Goal: Task Accomplishment & Management: Manage account settings

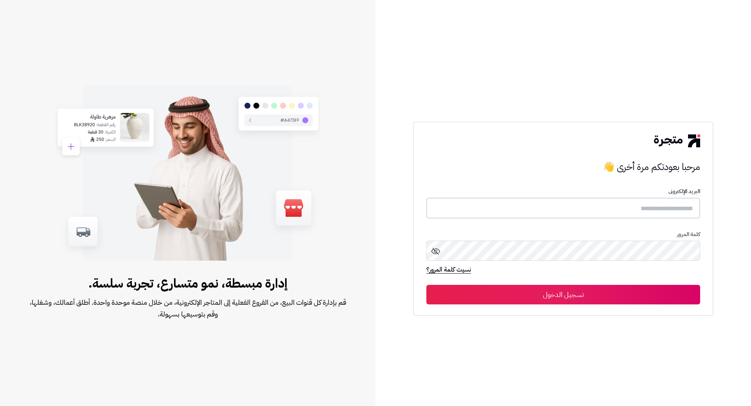
type input "**********"
click at [548, 294] on button "تسجيل الدخول" at bounding box center [563, 295] width 274 height 20
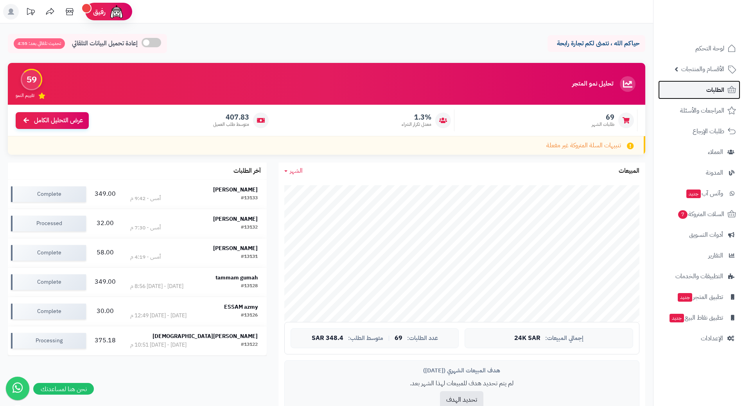
click at [718, 89] on span "الطلبات" at bounding box center [715, 89] width 18 height 11
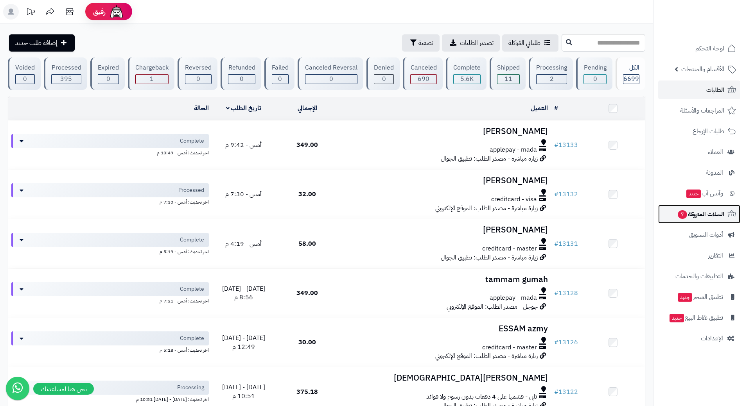
click at [685, 216] on span "7" at bounding box center [682, 214] width 9 height 9
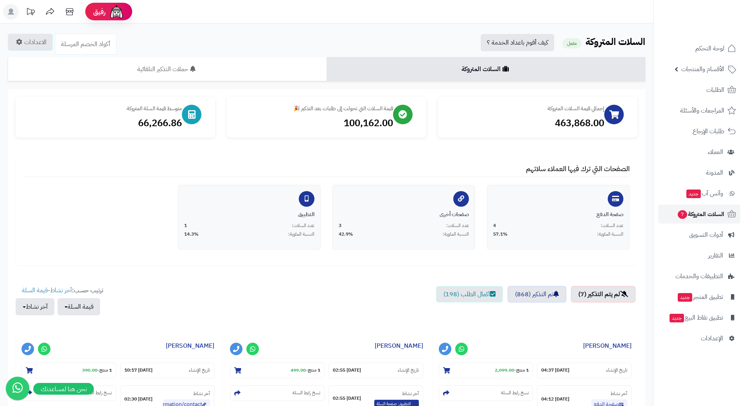
click at [681, 211] on span "7" at bounding box center [682, 214] width 9 height 9
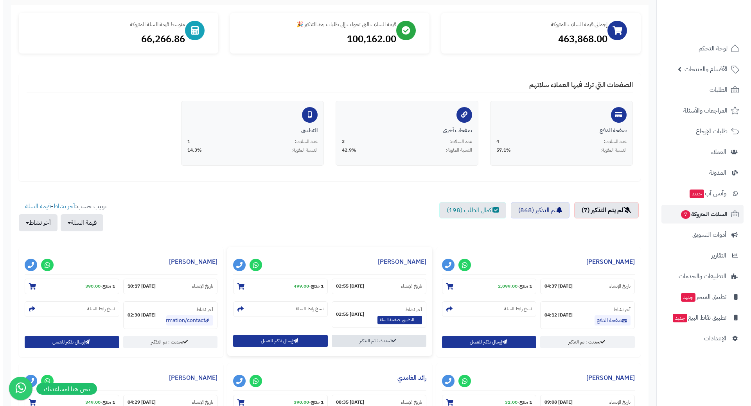
scroll to position [156, 0]
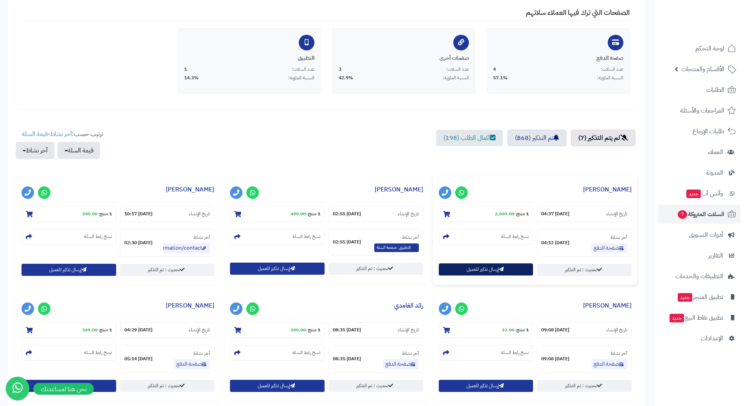
click at [505, 274] on button "إرسال تذكير للعميل" at bounding box center [486, 270] width 95 height 12
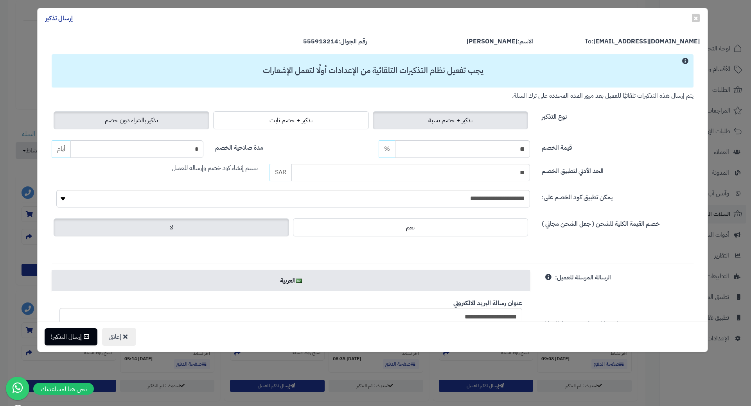
click at [151, 114] on label "تذكير بالشراء دون خصم" at bounding box center [132, 120] width 156 height 18
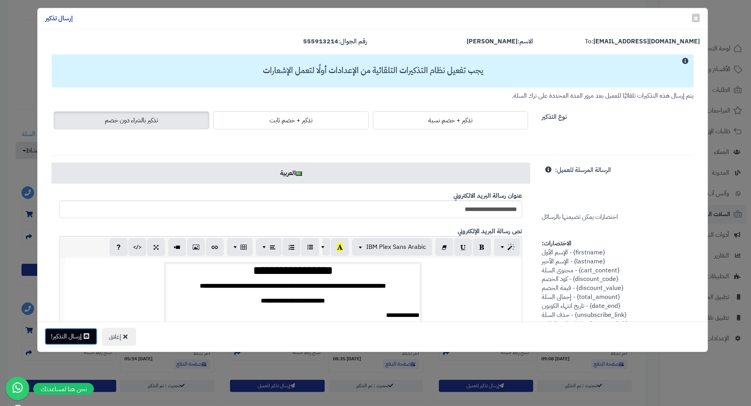
click at [80, 336] on button "إرسال التذكير!" at bounding box center [71, 336] width 53 height 17
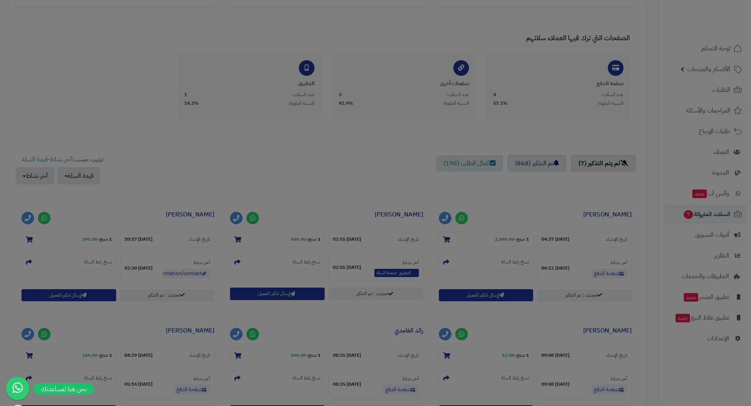
scroll to position [182, 0]
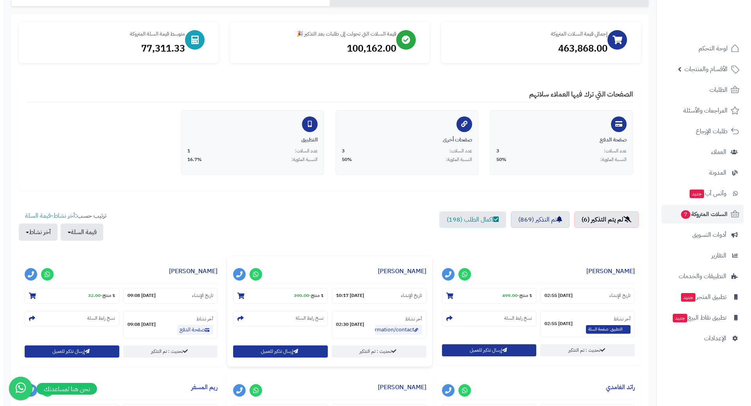
scroll to position [156, 0]
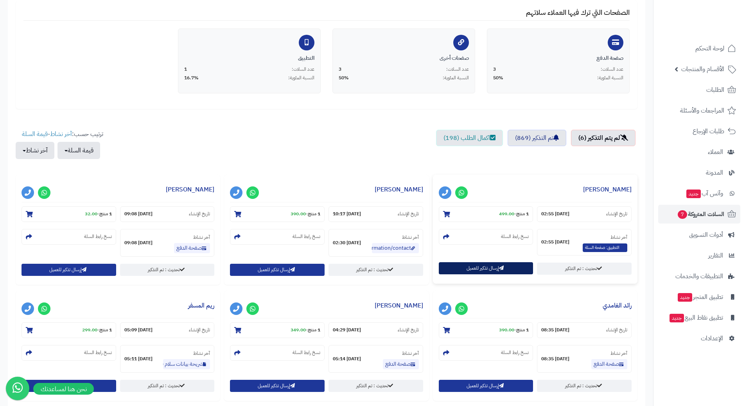
click at [467, 272] on button "إرسال تذكير للعميل" at bounding box center [486, 268] width 95 height 12
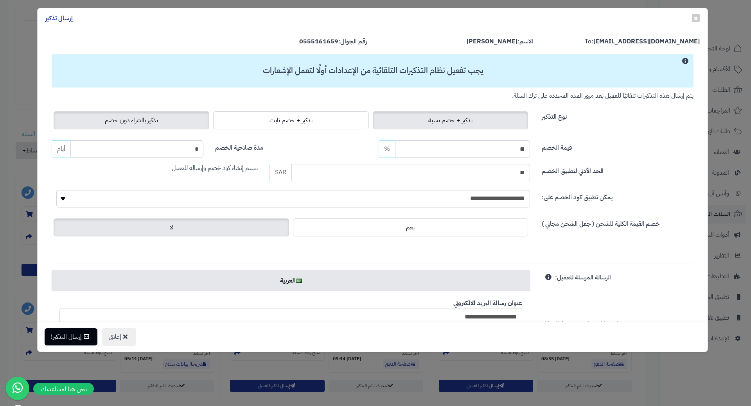
click at [150, 122] on span "تذكير بالشراء دون خصم" at bounding box center [131, 120] width 53 height 9
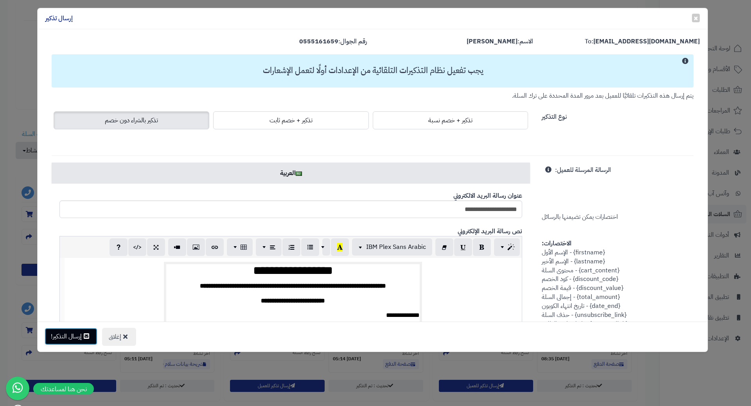
click at [79, 335] on button "إرسال التذكير!" at bounding box center [71, 336] width 53 height 17
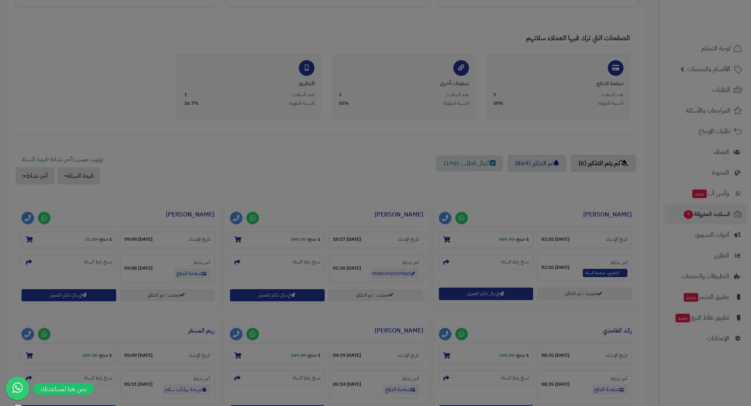
scroll to position [182, 0]
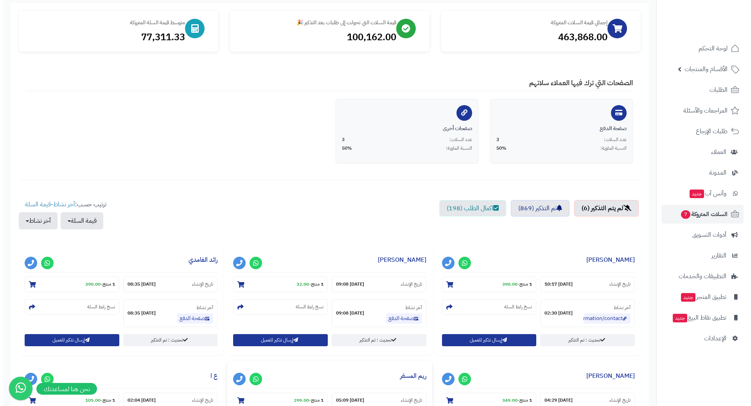
scroll to position [156, 0]
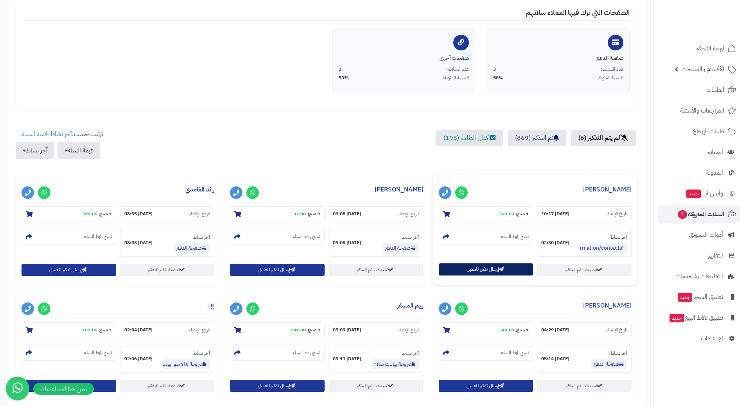
click at [476, 268] on button "إرسال تذكير للعميل" at bounding box center [486, 270] width 95 height 12
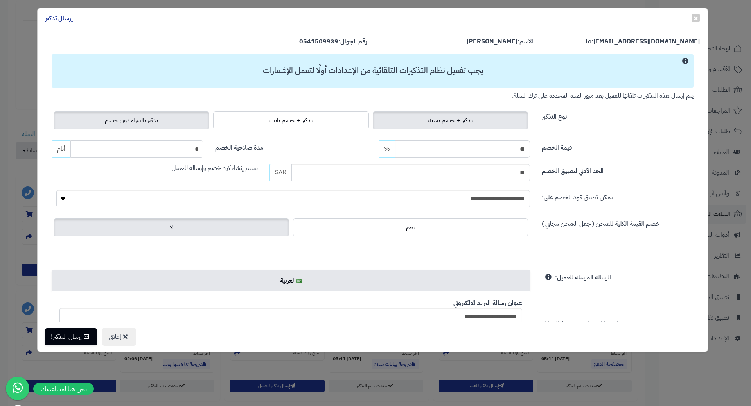
drag, startPoint x: 146, startPoint y: 122, endPoint x: 143, endPoint y: 132, distance: 10.4
click at [146, 122] on span "تذكير بالشراء دون خصم" at bounding box center [131, 120] width 53 height 9
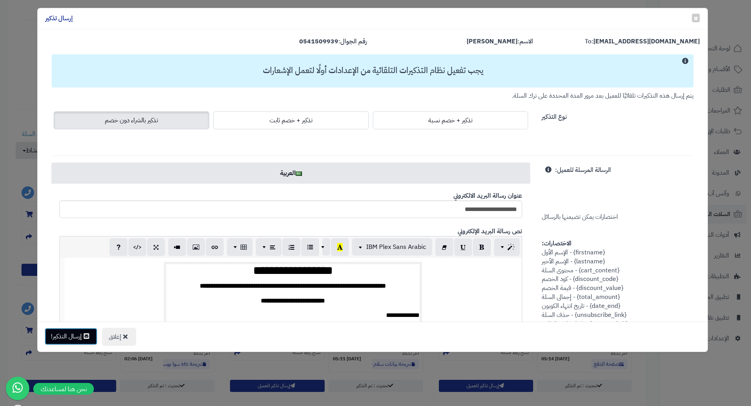
click at [72, 342] on button "إرسال التذكير!" at bounding box center [71, 336] width 53 height 17
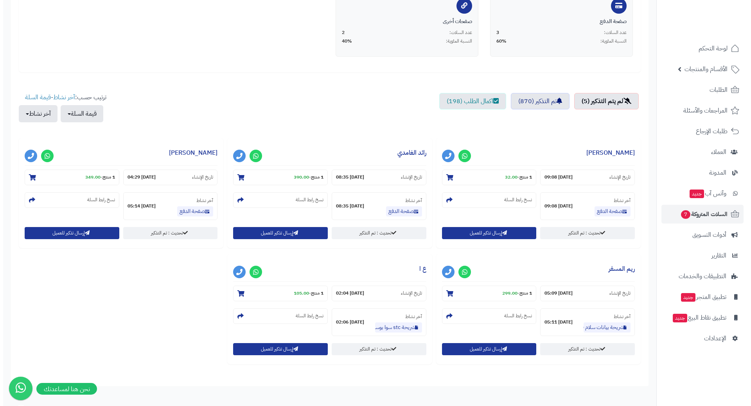
scroll to position [196, 0]
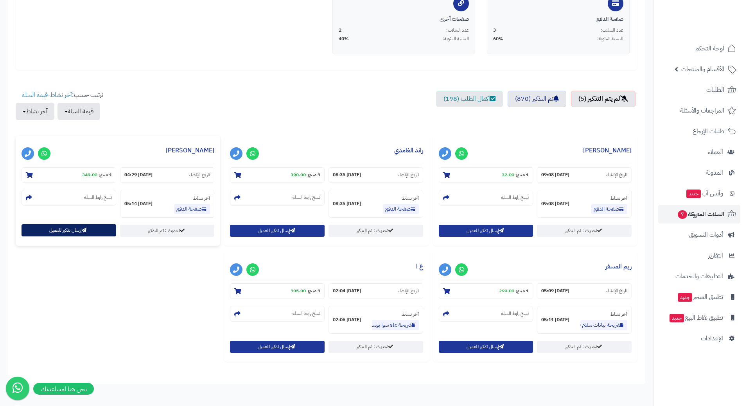
click at [84, 234] on button "إرسال تذكير للعميل" at bounding box center [69, 231] width 95 height 12
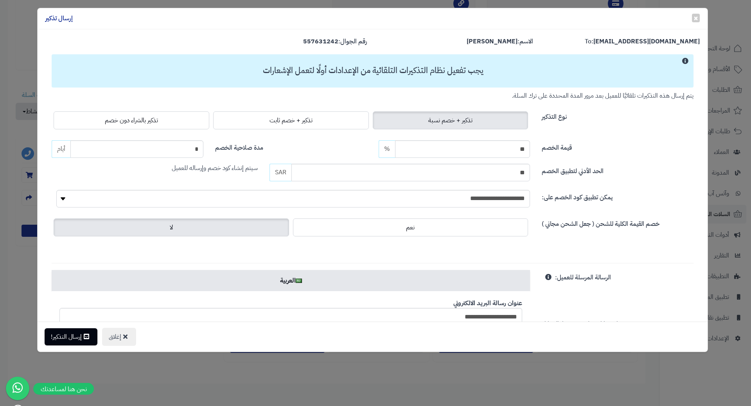
drag, startPoint x: 173, startPoint y: 124, endPoint x: 169, endPoint y: 133, distance: 10.1
click at [173, 124] on label "تذكير بالشراء دون خصم" at bounding box center [132, 120] width 156 height 18
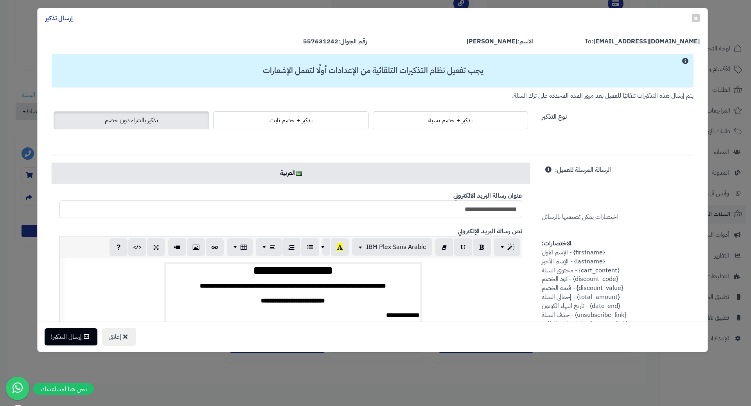
click at [80, 346] on div "إغلاق إرسال التذكير!" at bounding box center [373, 337] width 670 height 30
click at [82, 340] on button "إرسال التذكير!" at bounding box center [71, 336] width 53 height 17
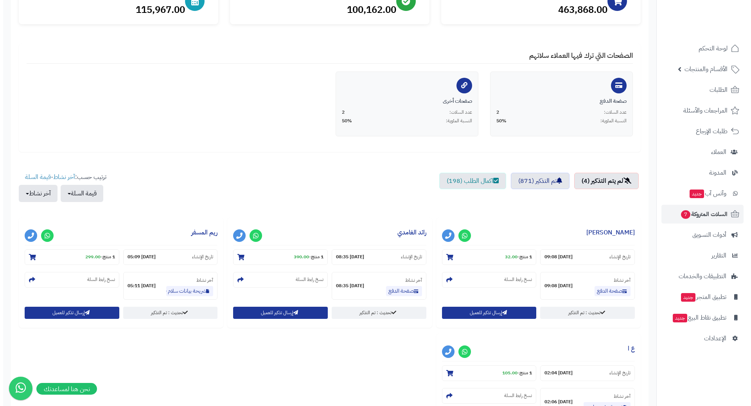
scroll to position [117, 0]
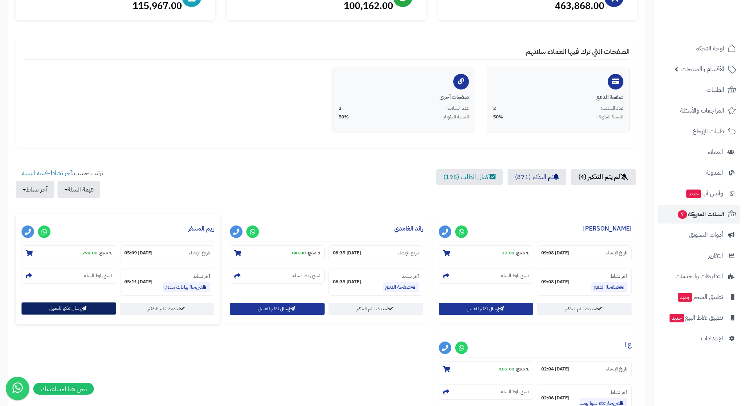
click at [67, 314] on button "إرسال تذكير للعميل" at bounding box center [69, 309] width 95 height 12
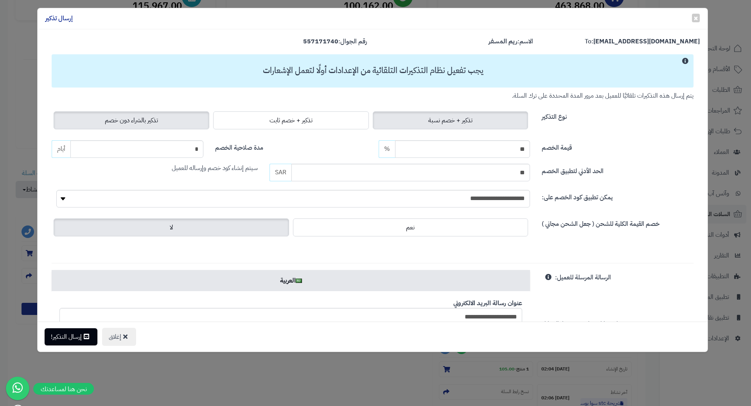
click at [145, 122] on span "تذكير بالشراء دون خصم" at bounding box center [131, 120] width 53 height 9
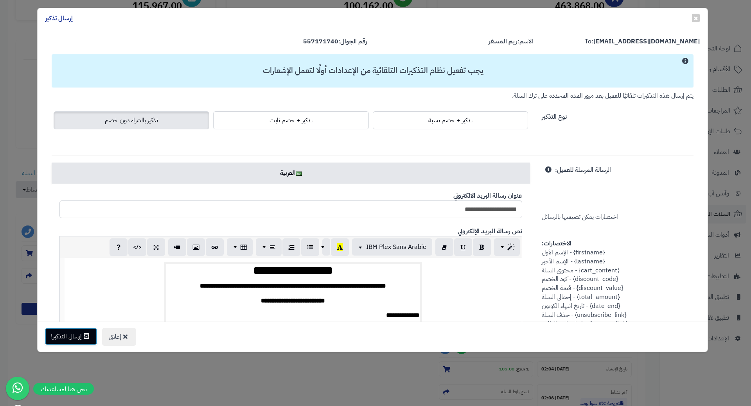
click at [74, 335] on button "إرسال التذكير!" at bounding box center [71, 336] width 53 height 17
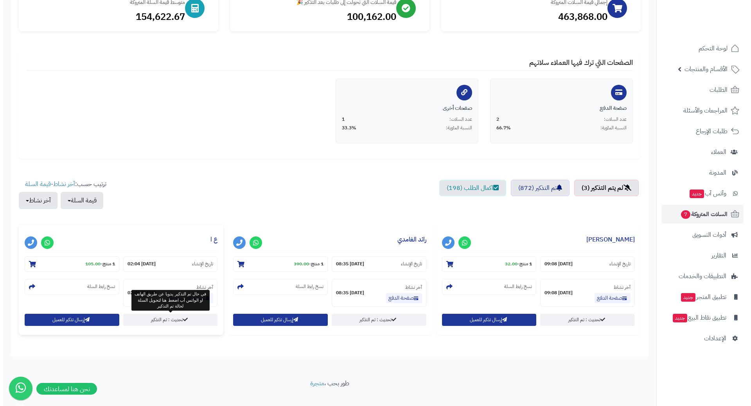
scroll to position [119, 0]
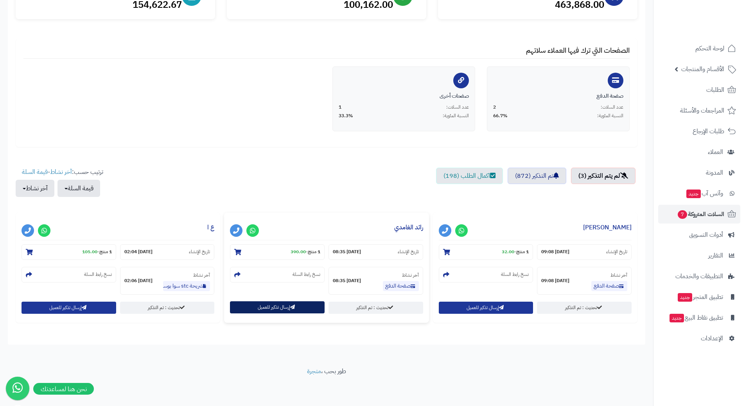
click at [267, 305] on button "إرسال تذكير للعميل" at bounding box center [277, 308] width 95 height 12
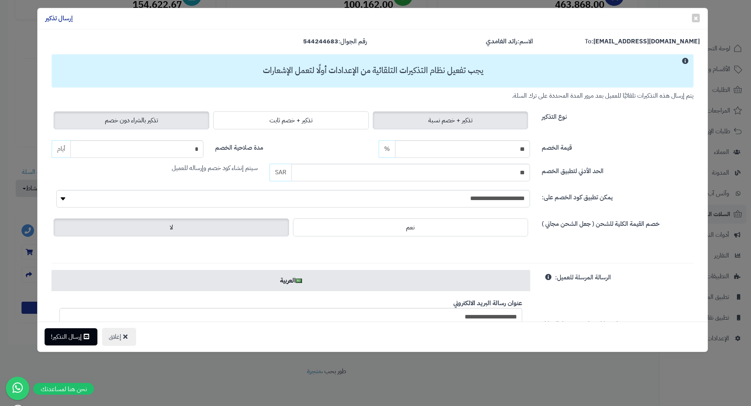
click at [147, 121] on span "تذكير بالشراء دون خصم" at bounding box center [131, 120] width 53 height 9
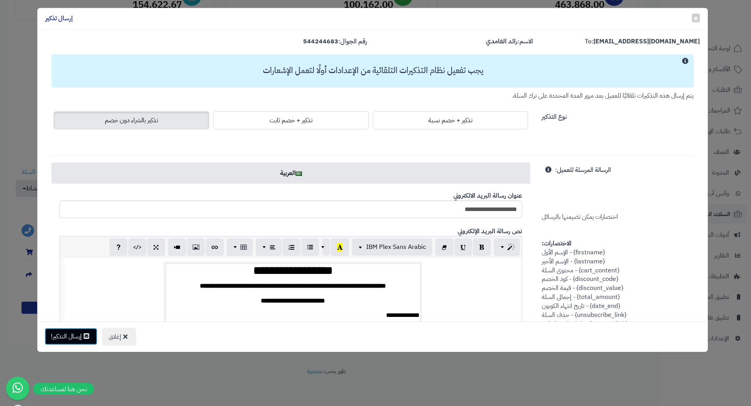
click at [74, 338] on button "إرسال التذكير!" at bounding box center [71, 336] width 53 height 17
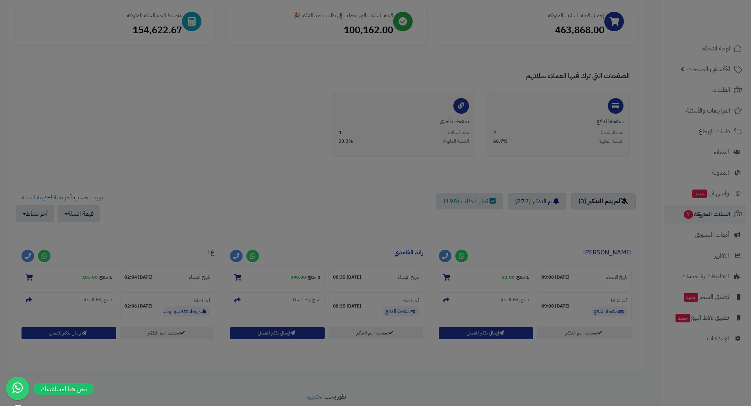
scroll to position [144, 0]
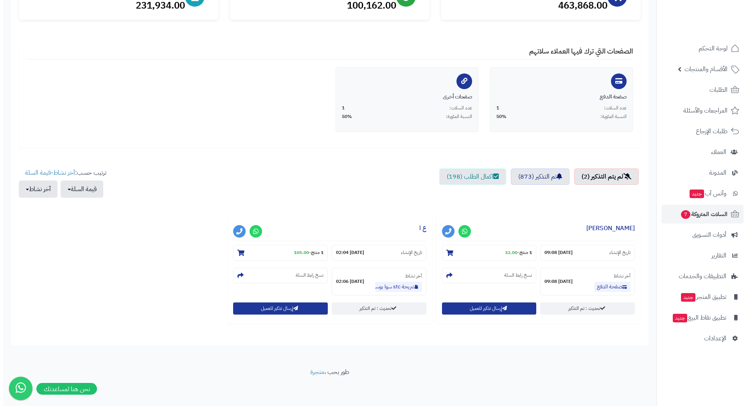
scroll to position [119, 0]
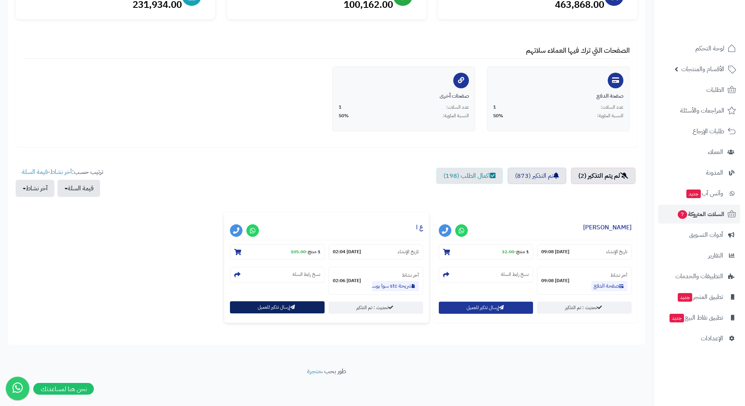
click at [293, 309] on icon "button" at bounding box center [292, 307] width 5 height 5
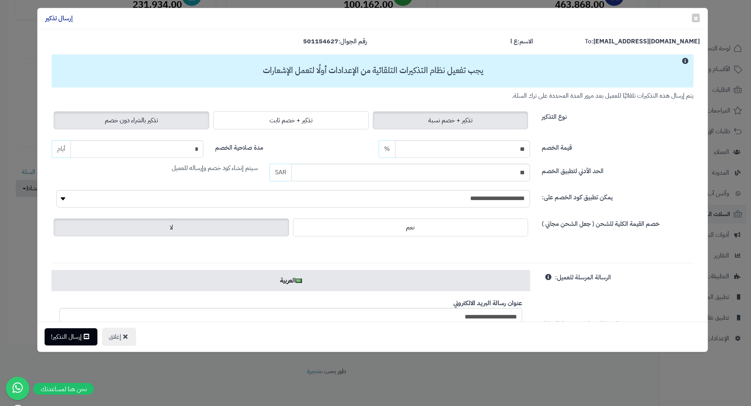
click at [167, 117] on label "تذكير بالشراء دون خصم" at bounding box center [132, 120] width 156 height 18
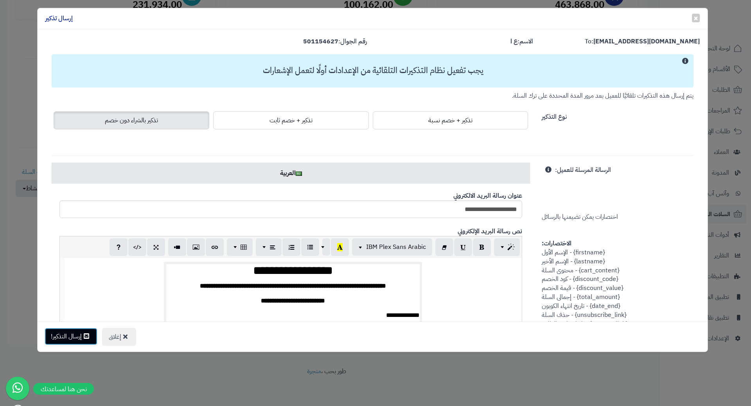
click at [71, 334] on button "إرسال التذكير!" at bounding box center [71, 336] width 53 height 17
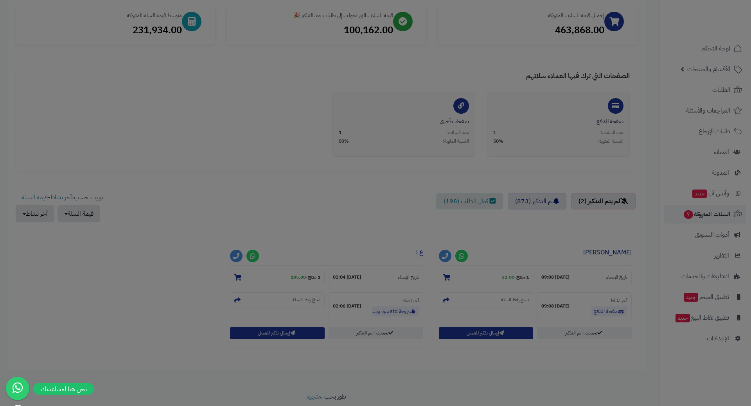
scroll to position [144, 0]
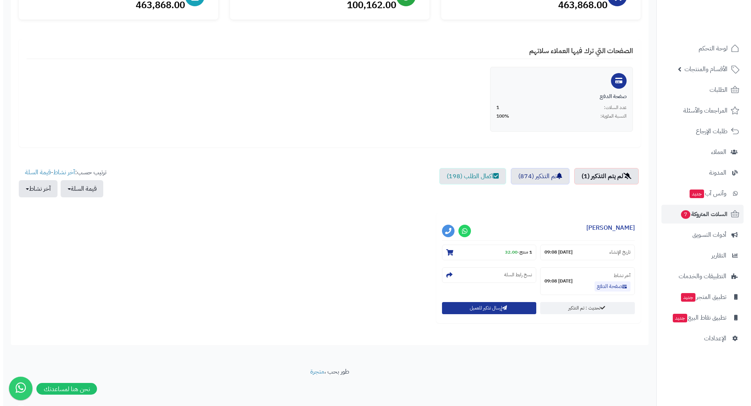
scroll to position [119, 0]
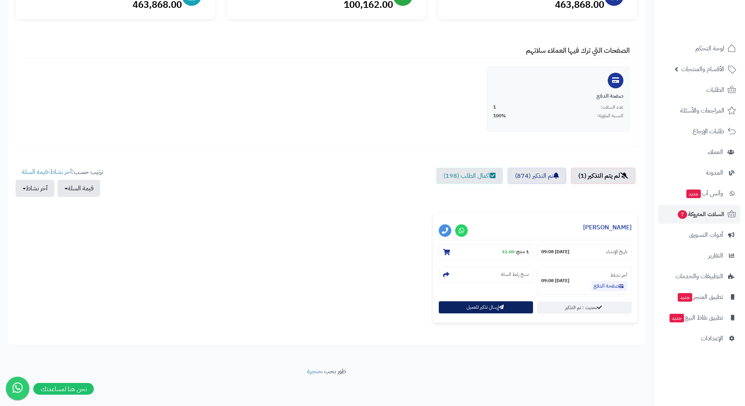
click at [509, 302] on button "إرسال تذكير للعميل" at bounding box center [486, 308] width 95 height 12
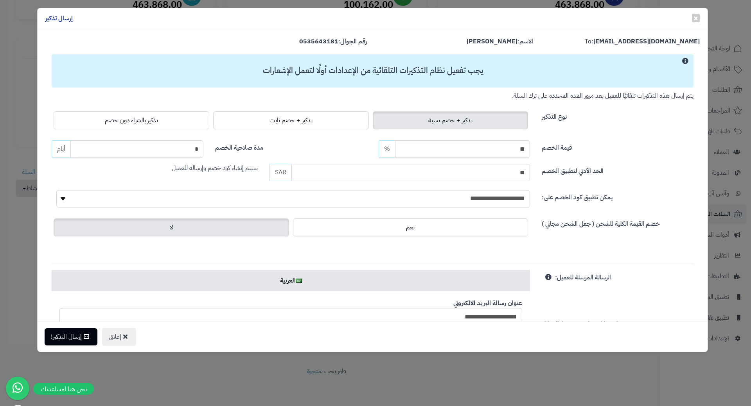
drag, startPoint x: 122, startPoint y: 129, endPoint x: 138, endPoint y: 138, distance: 17.3
click at [124, 130] on div "تذكير + خصم نسبة تذكير + خصم ثابت تذكير بالشراء دون خصم" at bounding box center [291, 121] width 478 height 22
drag, startPoint x: 140, startPoint y: 115, endPoint x: 133, endPoint y: 133, distance: 18.8
click at [137, 119] on span "تذكير بالشراء دون خصم" at bounding box center [131, 120] width 53 height 9
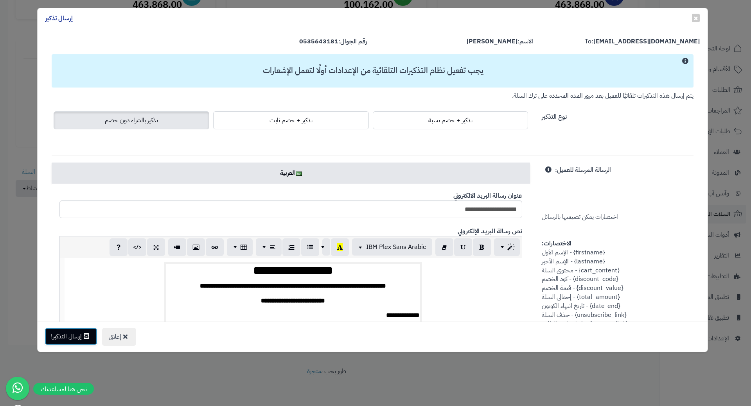
click at [90, 331] on button "إرسال التذكير!" at bounding box center [71, 336] width 53 height 17
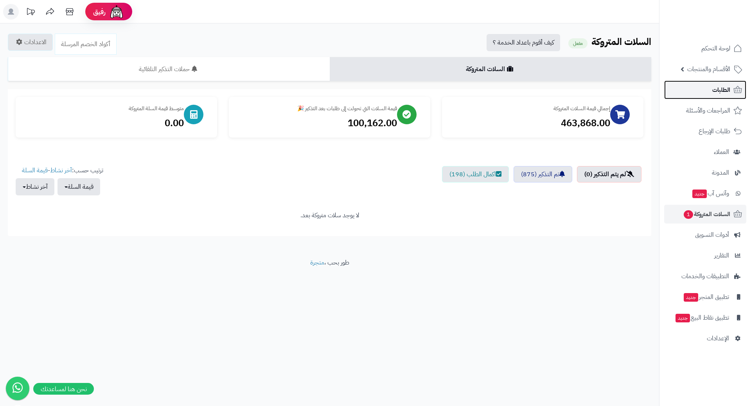
click at [707, 91] on link "الطلبات" at bounding box center [705, 90] width 82 height 19
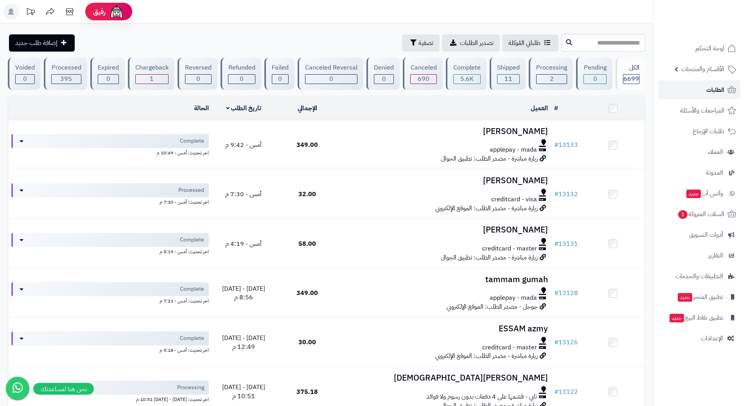
click at [708, 93] on span "الطلبات" at bounding box center [715, 89] width 18 height 11
click at [667, 88] on link "الطلبات" at bounding box center [699, 90] width 82 height 19
click at [674, 72] on link "الأقسام والمنتجات" at bounding box center [699, 69] width 82 height 19
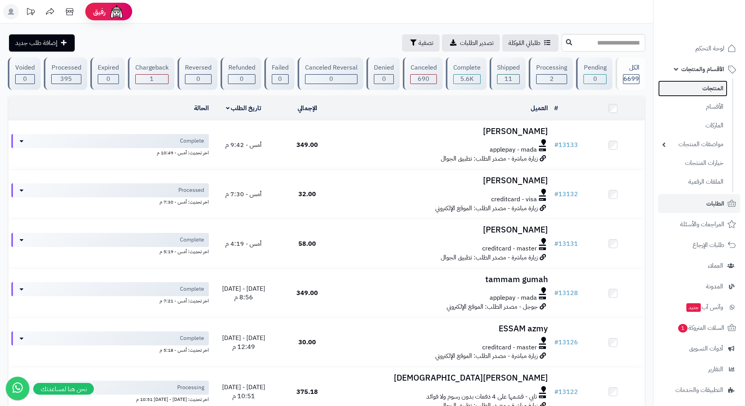
click at [694, 87] on link "المنتجات" at bounding box center [692, 89] width 69 height 16
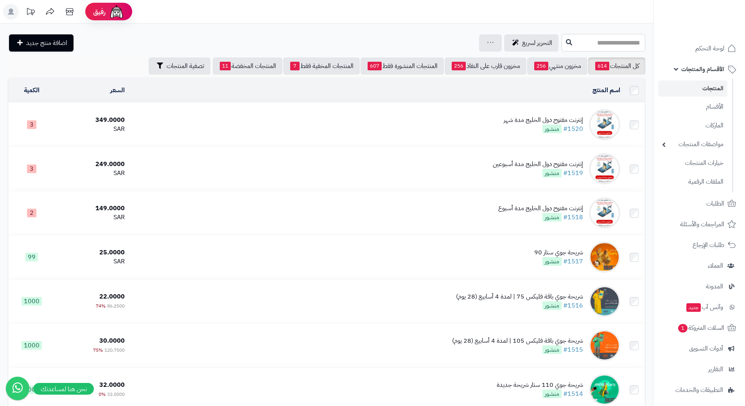
click at [562, 40] on input "text" at bounding box center [604, 43] width 84 height 18
type input "*"
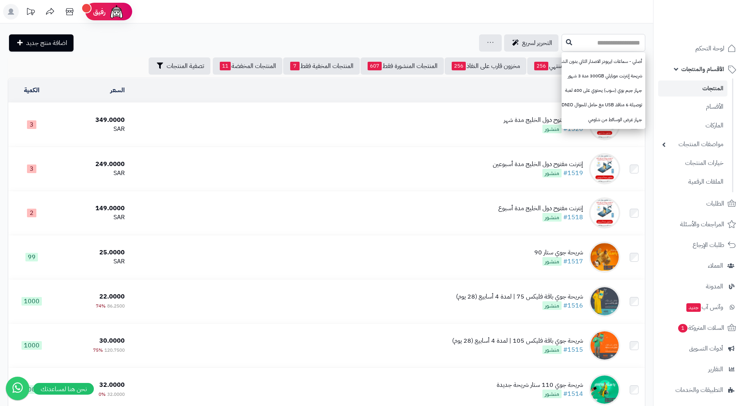
type input "*"
type input "***"
click at [566, 43] on icon at bounding box center [569, 42] width 6 height 6
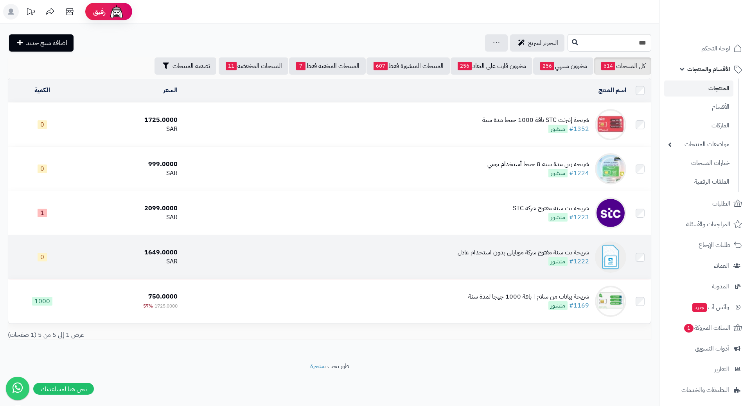
click at [285, 260] on td "شريحة نت سنة مفتوح شركة موبايلي بدون استخدام عادل #1222 منشور" at bounding box center [405, 257] width 449 height 44
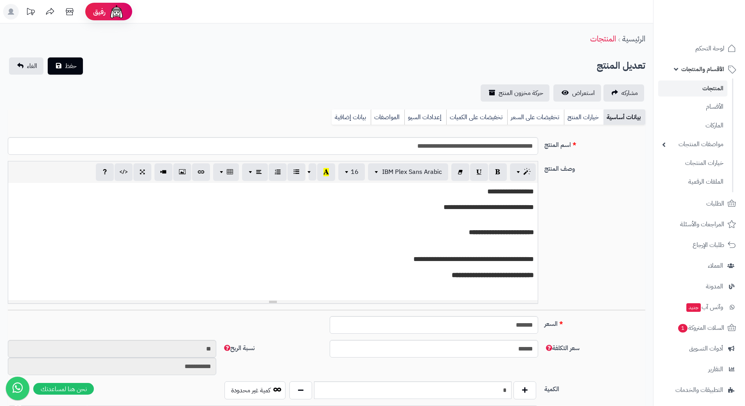
scroll to position [0, 6]
click at [546, 115] on link "تخفيضات على السعر" at bounding box center [535, 118] width 57 height 16
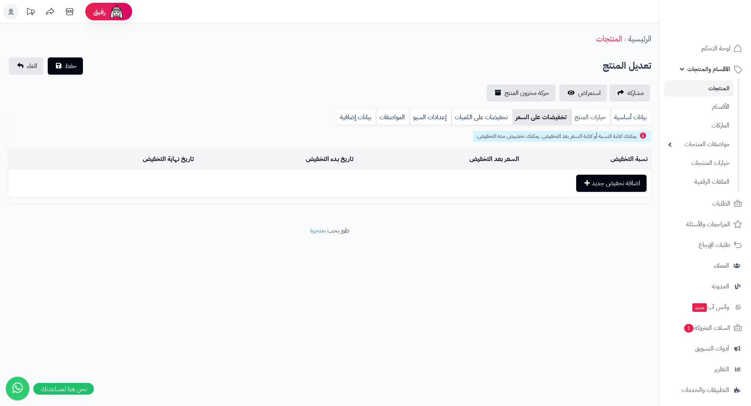
click at [584, 124] on link "خيارات المنتج" at bounding box center [591, 118] width 40 height 16
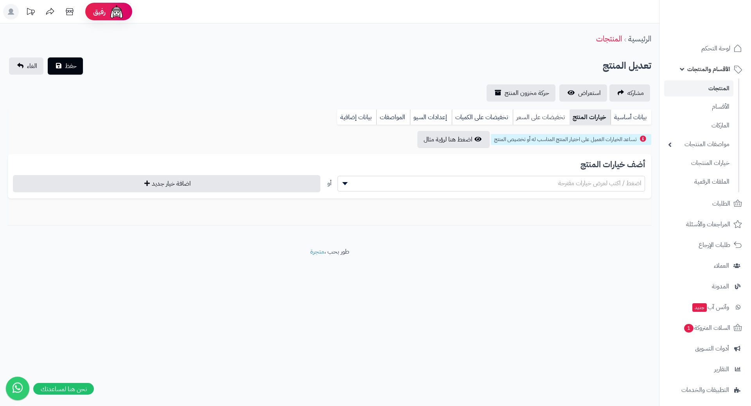
click at [539, 119] on link "تخفيضات على السعر" at bounding box center [541, 118] width 57 height 16
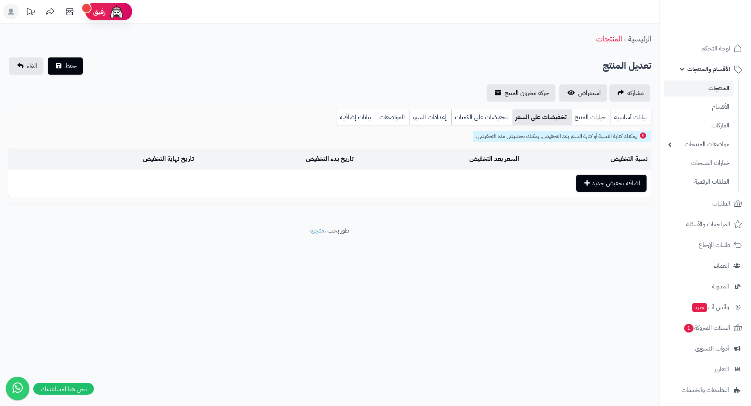
click at [576, 122] on link "خيارات المنتج" at bounding box center [591, 118] width 40 height 16
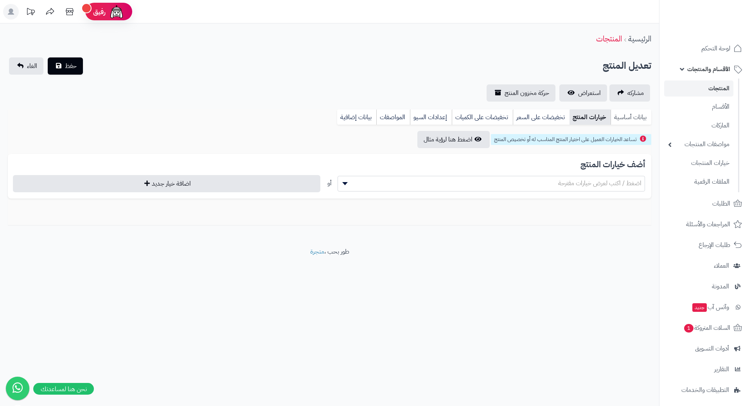
click at [634, 119] on link "بيانات أساسية" at bounding box center [631, 118] width 41 height 16
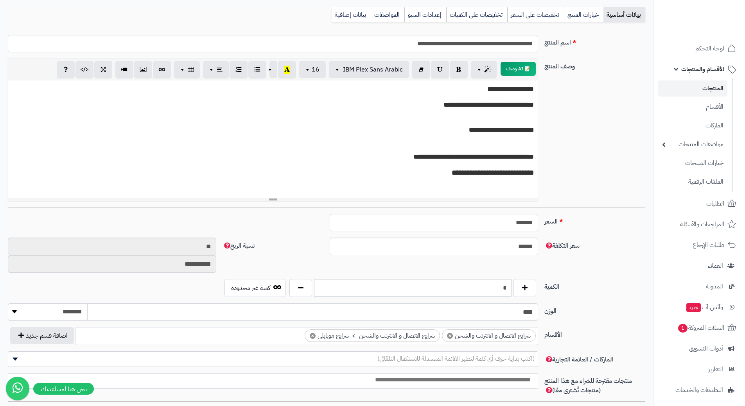
scroll to position [117, 0]
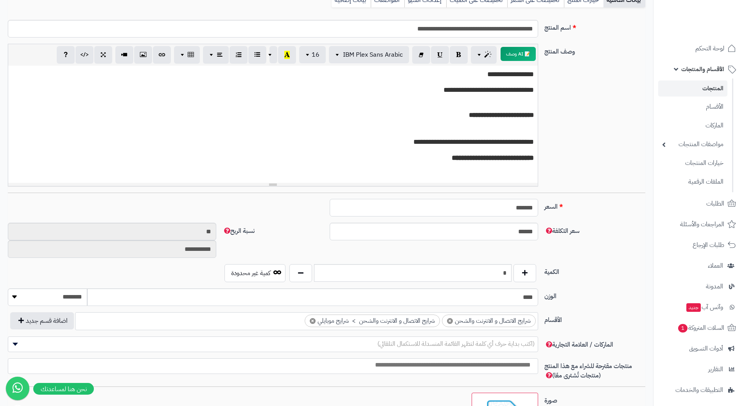
click at [514, 204] on input "*******" at bounding box center [434, 208] width 208 height 18
type input "*"
type input "********"
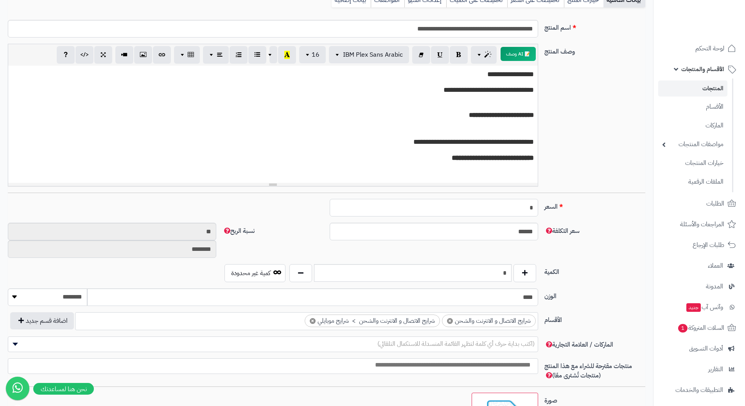
type input "**"
type input "*********"
type input "***"
type input "**********"
type input "****"
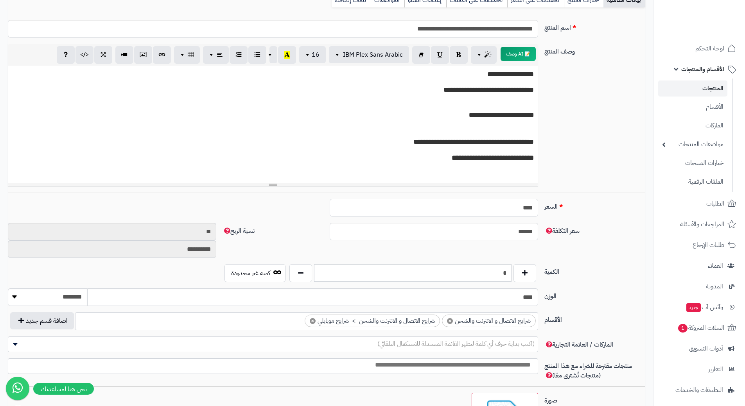
type input "**********"
type input "****"
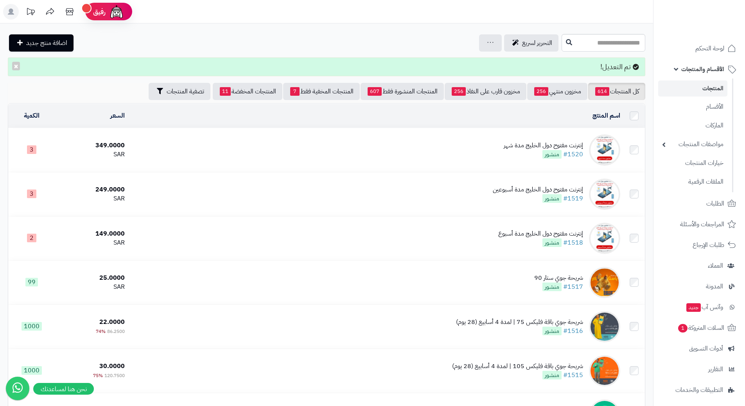
click at [688, 70] on span "الأقسام والمنتجات" at bounding box center [702, 69] width 43 height 11
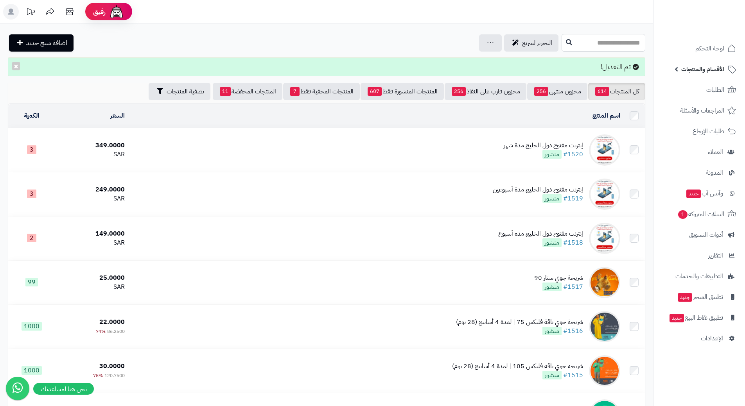
click at [590, 41] on input "text" at bounding box center [604, 43] width 84 height 18
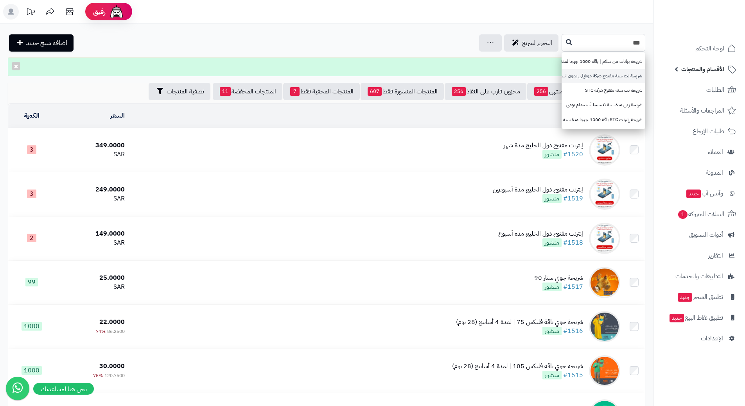
type input "***"
click at [595, 76] on link "شريحة نت سنة مفتوح شركة موبايلي بدون استخدام عادل" at bounding box center [604, 76] width 84 height 14
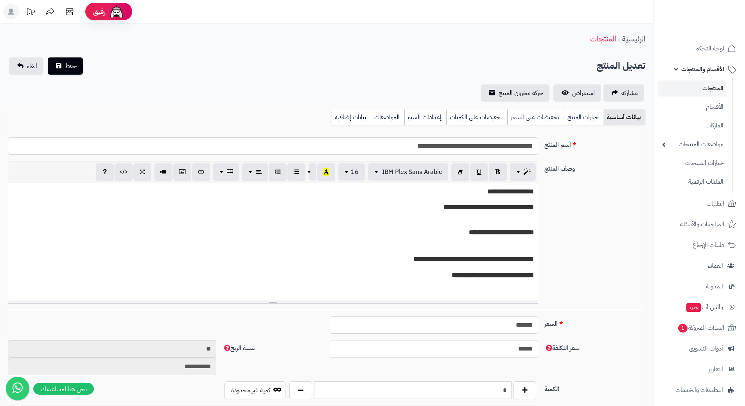
scroll to position [0, 6]
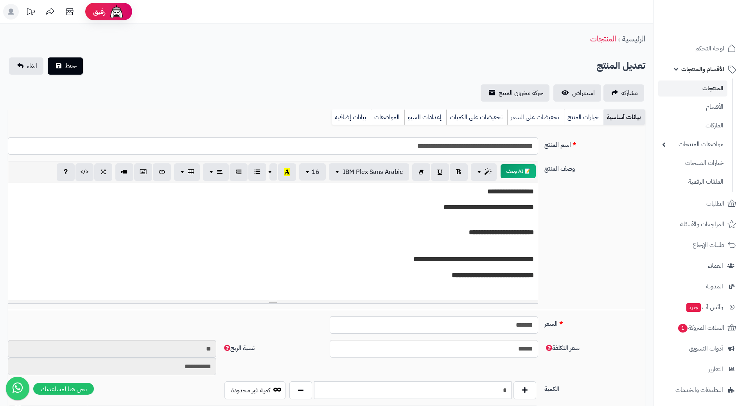
click at [683, 69] on span "الأقسام والمنتجات" at bounding box center [702, 69] width 43 height 11
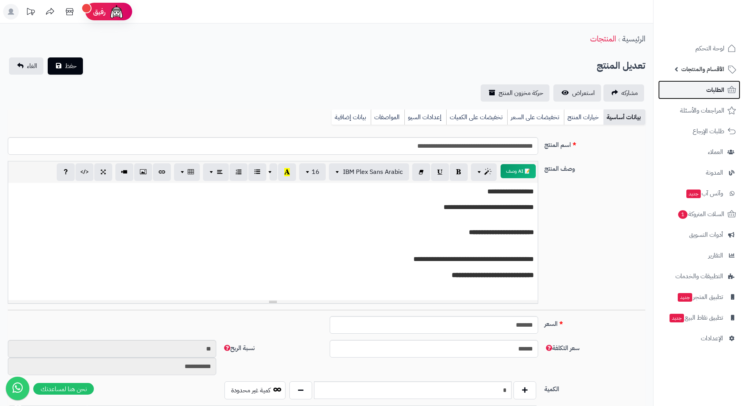
click at [701, 88] on link "الطلبات" at bounding box center [699, 90] width 82 height 19
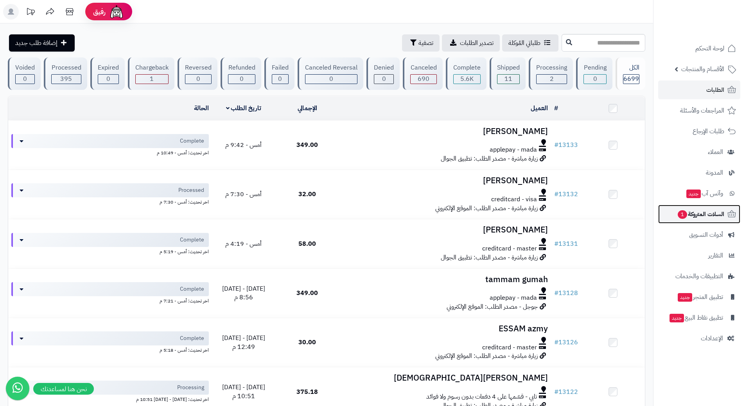
click at [685, 218] on span "السلات المتروكة 1" at bounding box center [700, 214] width 47 height 11
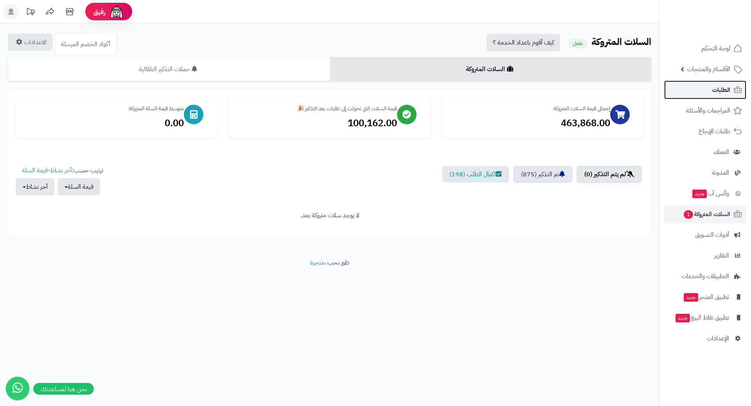
click at [704, 91] on link "الطلبات" at bounding box center [705, 90] width 82 height 19
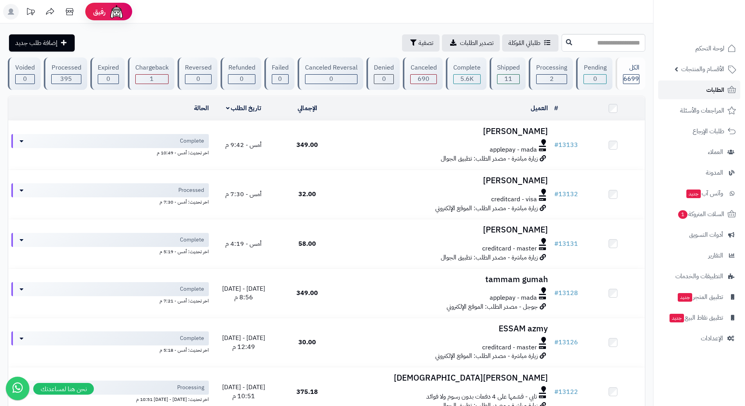
click at [677, 91] on link "الطلبات" at bounding box center [699, 90] width 82 height 19
click at [678, 208] on link "السلات المتروكة 1" at bounding box center [699, 214] width 82 height 19
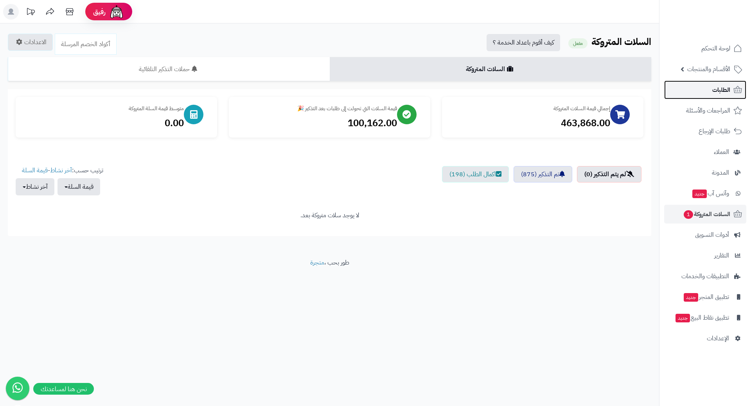
click at [681, 88] on link "الطلبات" at bounding box center [705, 90] width 82 height 19
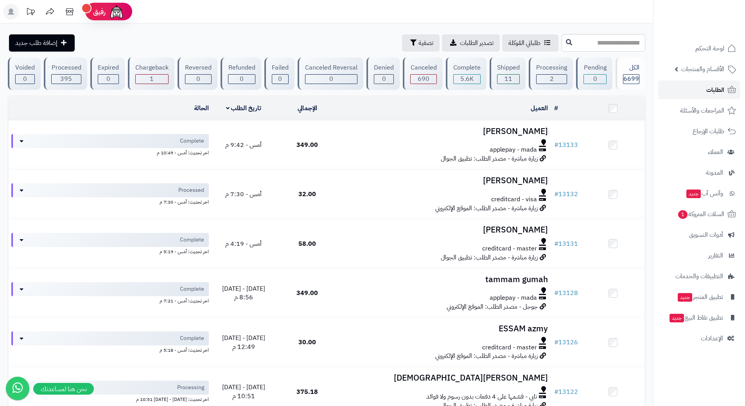
click at [690, 90] on link "الطلبات" at bounding box center [699, 90] width 82 height 19
click at [695, 91] on link "الطلبات" at bounding box center [699, 90] width 82 height 19
click at [668, 219] on link "السلات المتروكة 1" at bounding box center [699, 214] width 82 height 19
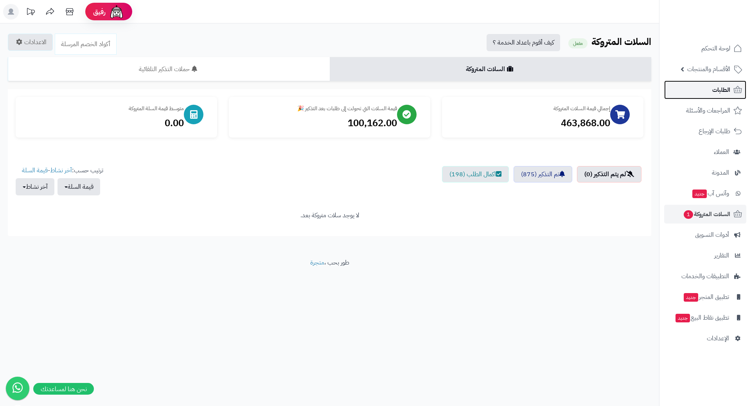
click at [695, 89] on link "الطلبات" at bounding box center [705, 90] width 82 height 19
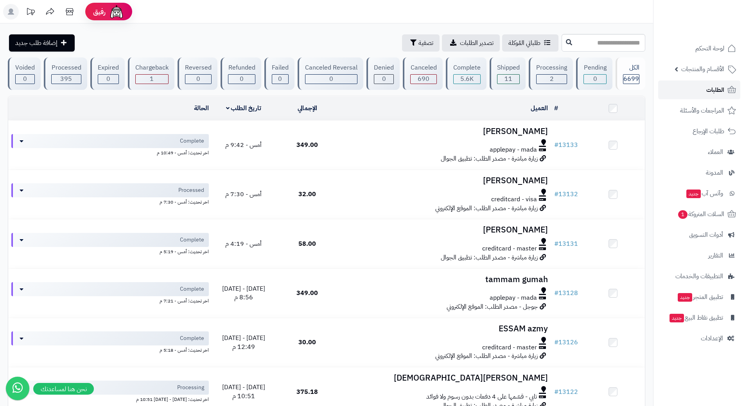
click at [692, 90] on link "الطلبات" at bounding box center [699, 90] width 82 height 19
click at [629, 43] on input "text" at bounding box center [604, 43] width 84 height 18
click at [631, 45] on input "text" at bounding box center [604, 43] width 84 height 18
click at [566, 45] on input "text" at bounding box center [604, 43] width 84 height 18
click at [706, 88] on link "الطلبات" at bounding box center [699, 90] width 82 height 19
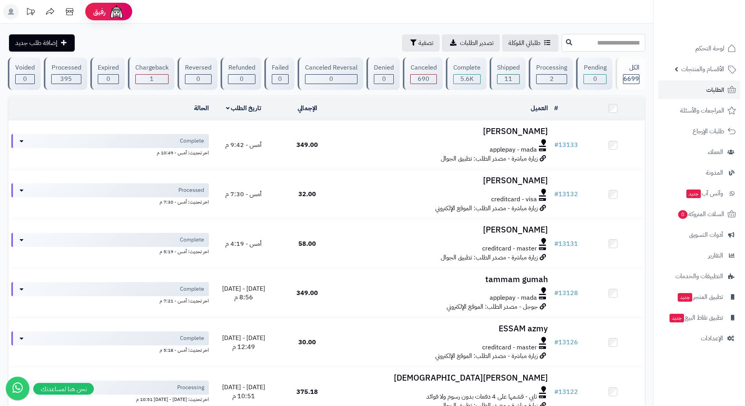
click at [586, 41] on input "text" at bounding box center [604, 43] width 84 height 18
type input "***"
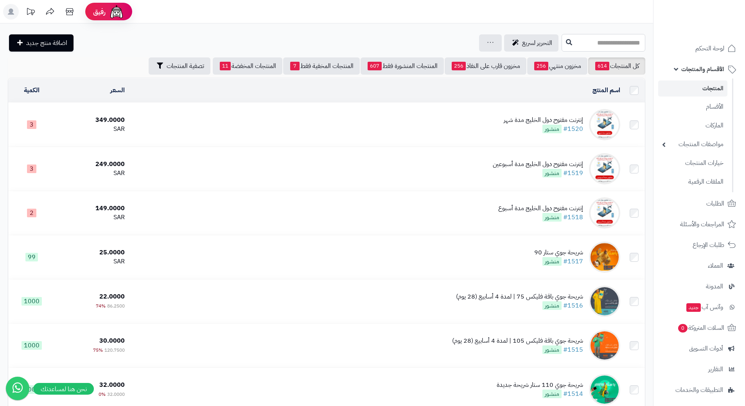
click at [593, 45] on input "text" at bounding box center [604, 43] width 84 height 18
type input "***"
click at [566, 43] on icon at bounding box center [569, 42] width 6 height 6
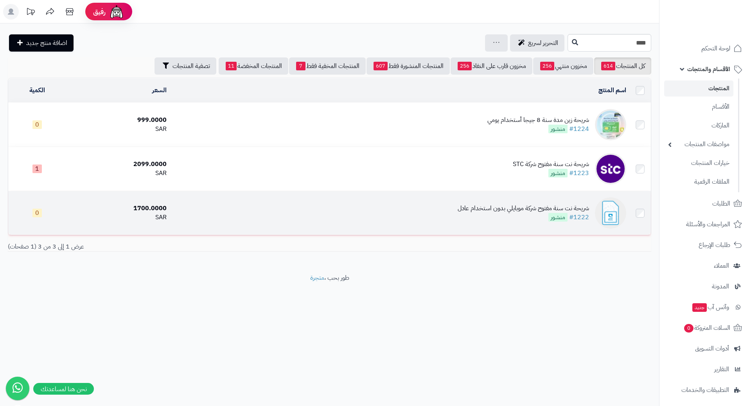
click at [268, 212] on td "شريحة نت سنة مفتوح شركة موبايلي بدون استخدام عادل #1222 منشور" at bounding box center [400, 213] width 460 height 44
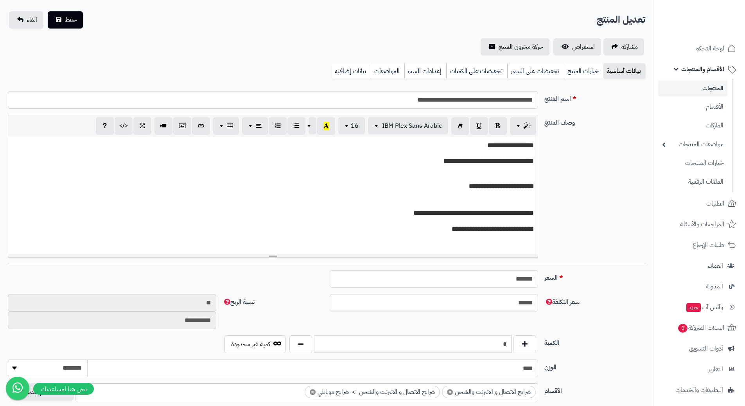
scroll to position [117, 0]
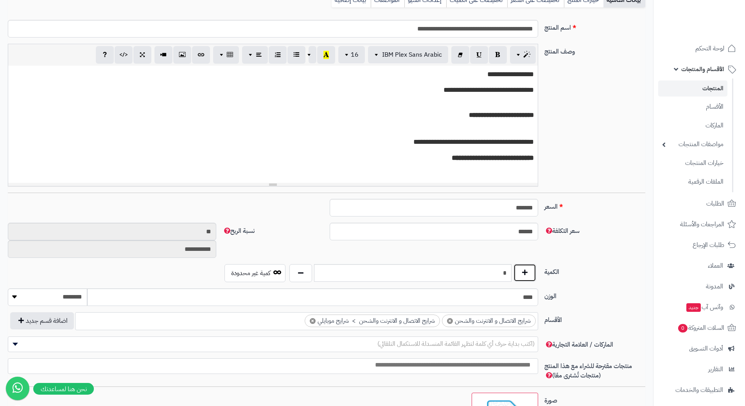
click at [520, 271] on button "button" at bounding box center [525, 273] width 23 height 18
type input "*"
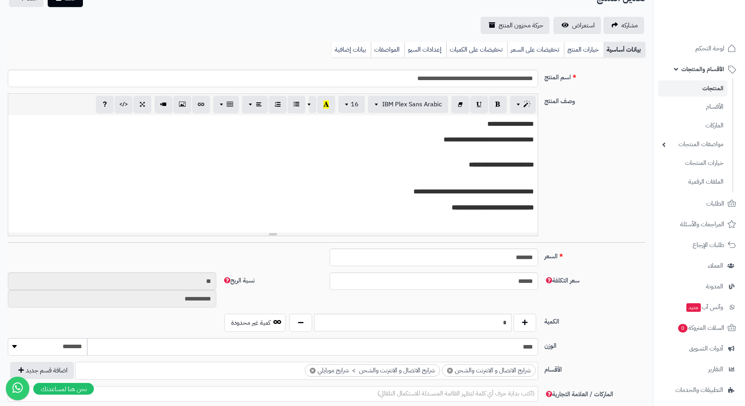
scroll to position [0, 0]
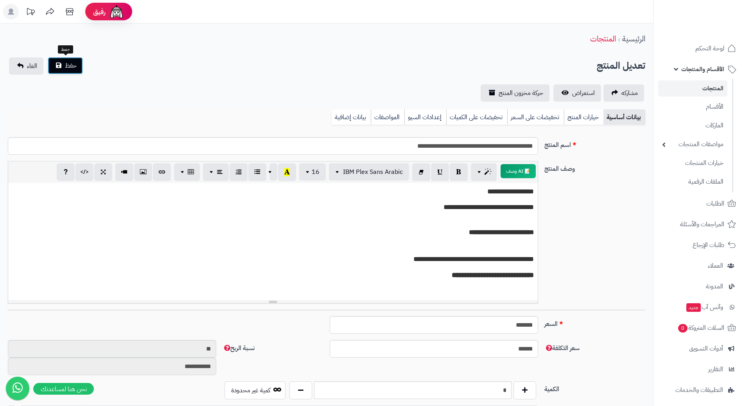
click at [70, 59] on button "حفظ" at bounding box center [65, 65] width 35 height 17
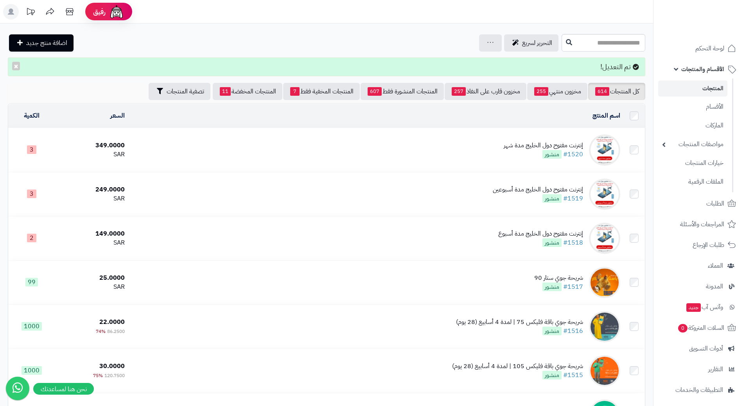
click at [679, 72] on link "الأقسام والمنتجات" at bounding box center [699, 69] width 82 height 19
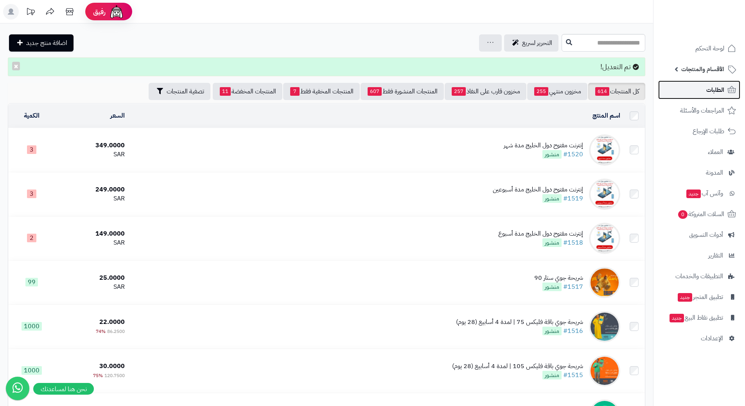
click at [697, 89] on link "الطلبات" at bounding box center [699, 90] width 82 height 19
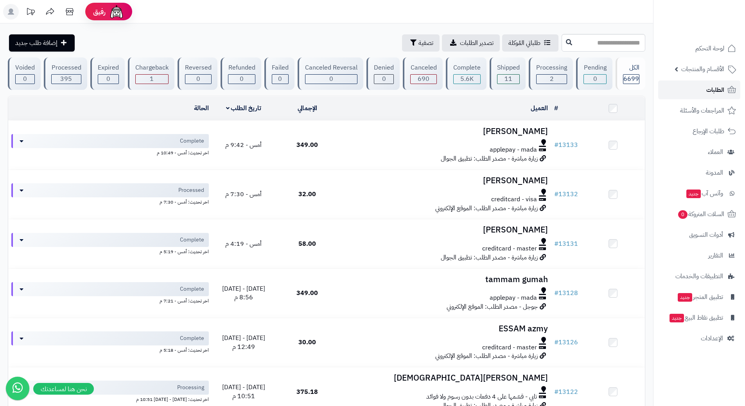
click at [674, 92] on link "الطلبات" at bounding box center [699, 90] width 82 height 19
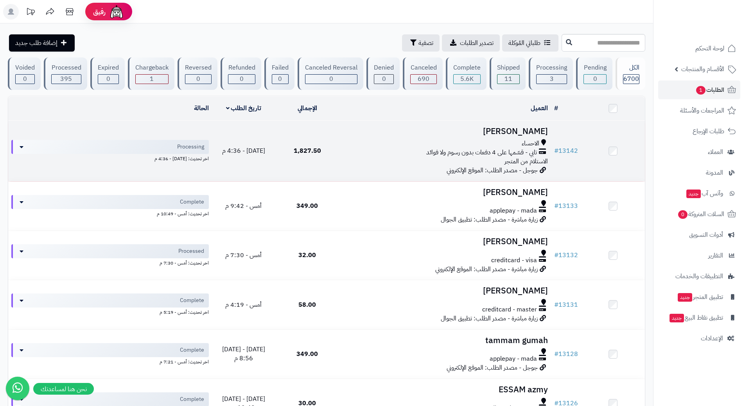
click at [366, 157] on div "الاحساء تابي - قسّمها على 4 دفعات بدون رسوم ولا فوائد الاستلام من المتجر" at bounding box center [445, 152] width 206 height 27
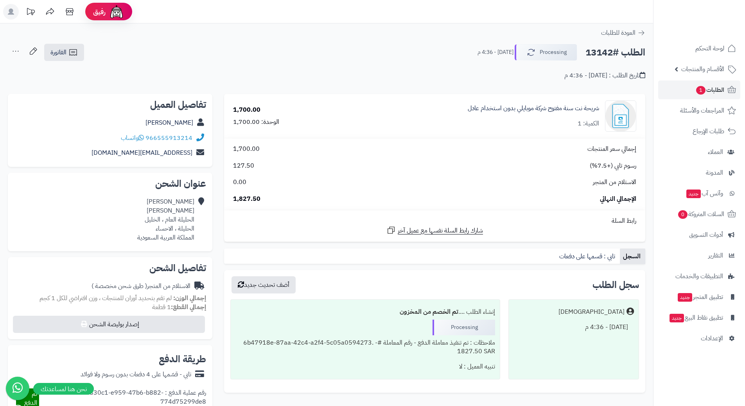
click at [624, 54] on h2 "الطلب #13142" at bounding box center [616, 53] width 60 height 16
copy div "الطلب #13142 Processing"
click at [246, 196] on span "1,827.50" at bounding box center [246, 199] width 27 height 9
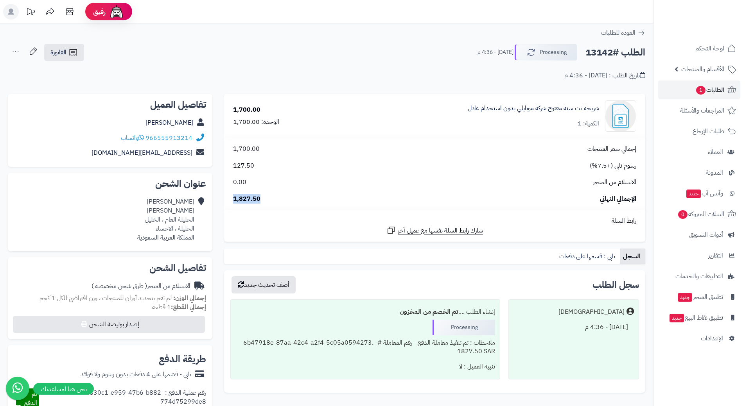
click at [246, 196] on span "1,827.50" at bounding box center [246, 199] width 27 height 9
copy span "1,827.50"
click at [633, 51] on h2 "الطلب #13142" at bounding box center [616, 53] width 60 height 16
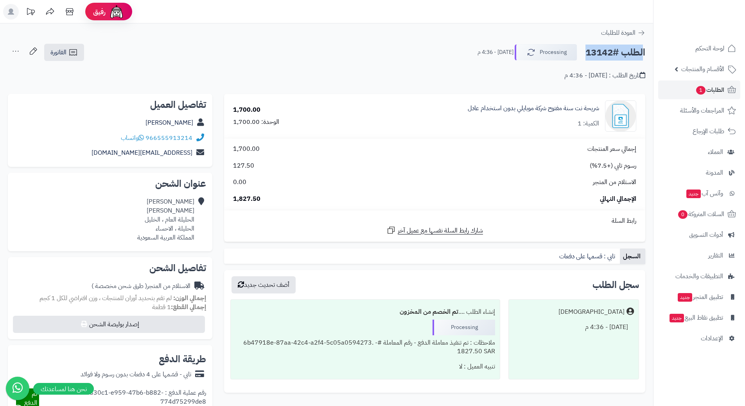
click at [633, 51] on h2 "الطلب #13142" at bounding box center [616, 53] width 60 height 16
copy div "الطلب #13142 Processing"
